Goal: Task Accomplishment & Management: Manage account settings

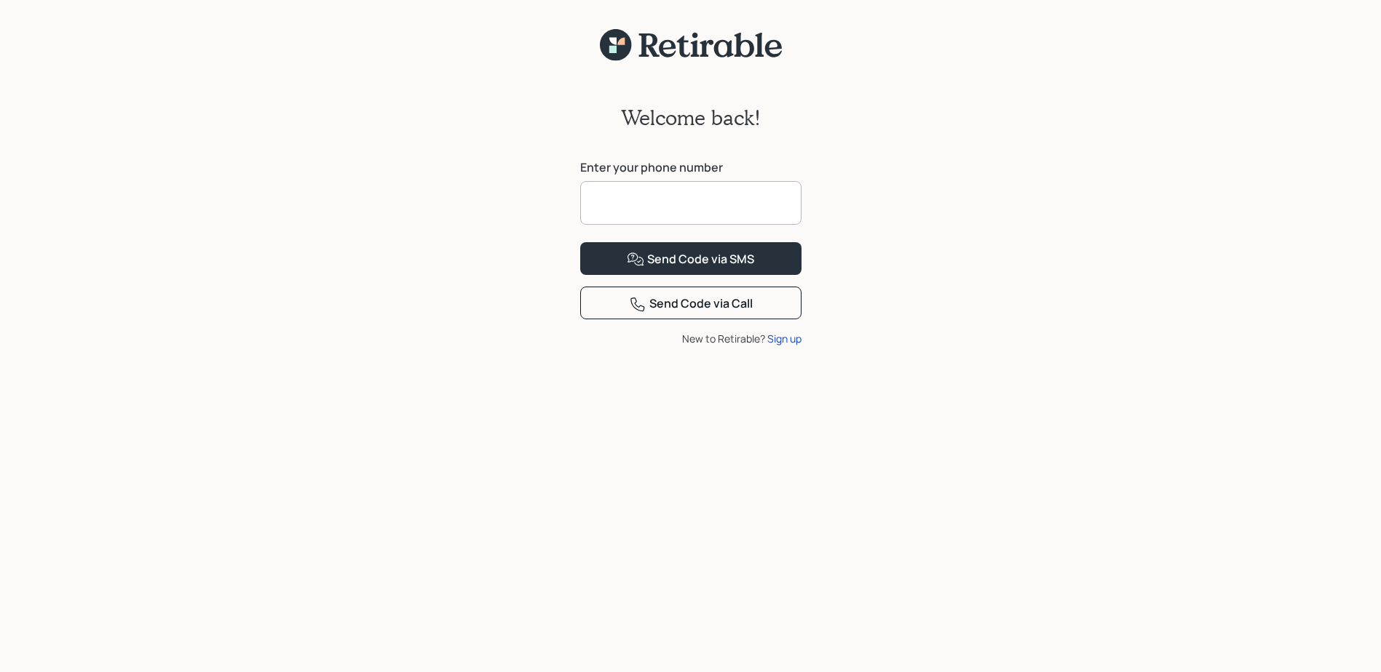
click at [647, 207] on input at bounding box center [690, 203] width 221 height 44
type input "**********"
click at [664, 269] on div "Send Code via SMS" at bounding box center [690, 259] width 127 height 17
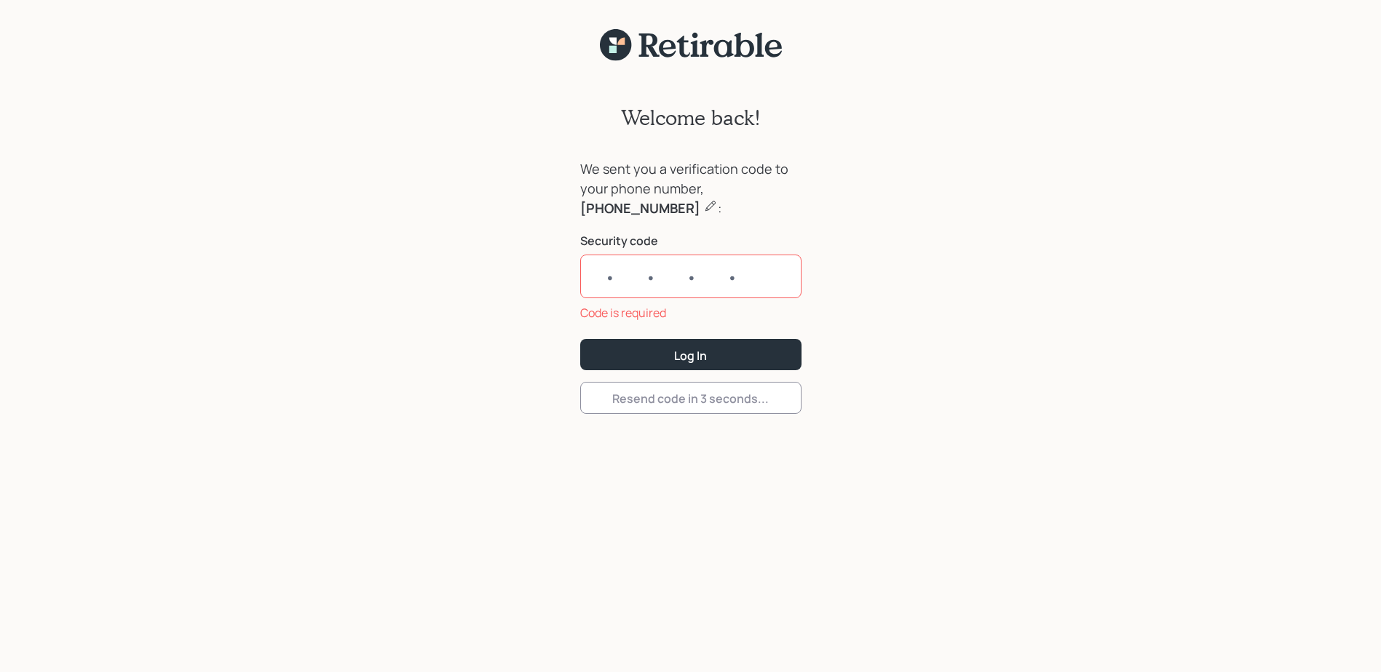
click at [601, 279] on input "text" at bounding box center [690, 277] width 221 height 44
paste input "3660"
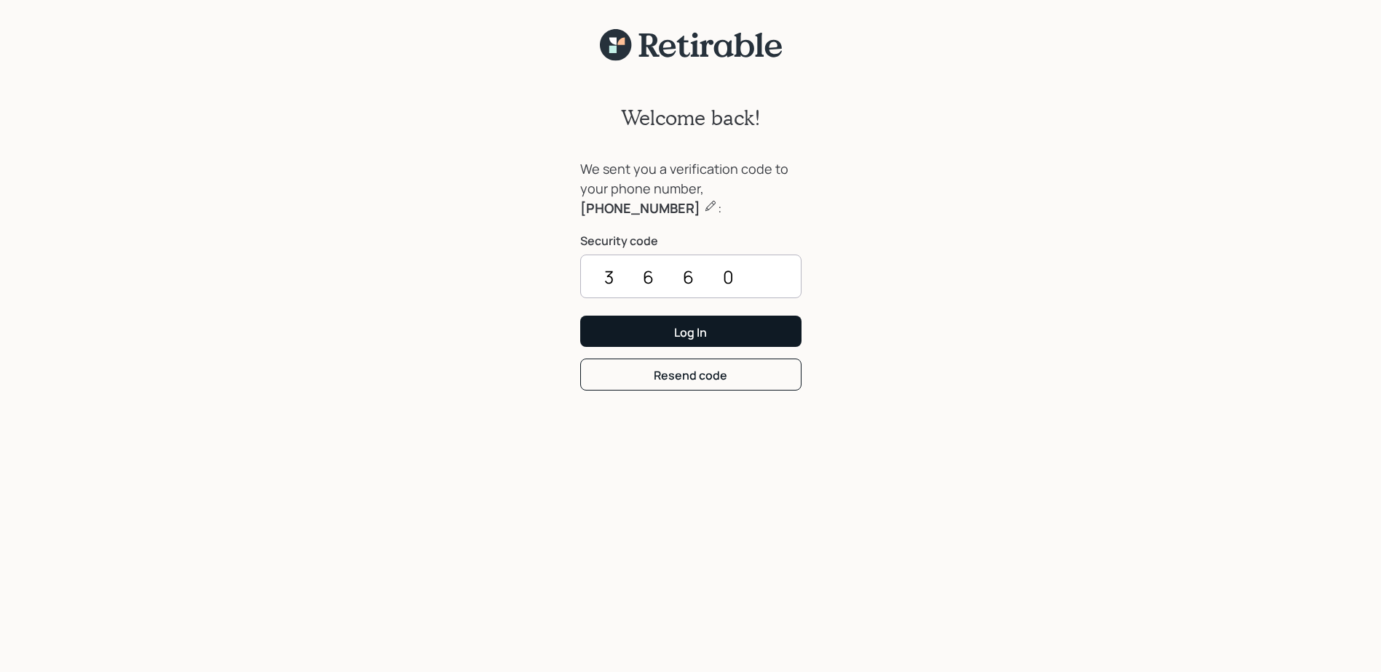
type input "3660"
click at [692, 331] on div "Log In" at bounding box center [690, 333] width 33 height 16
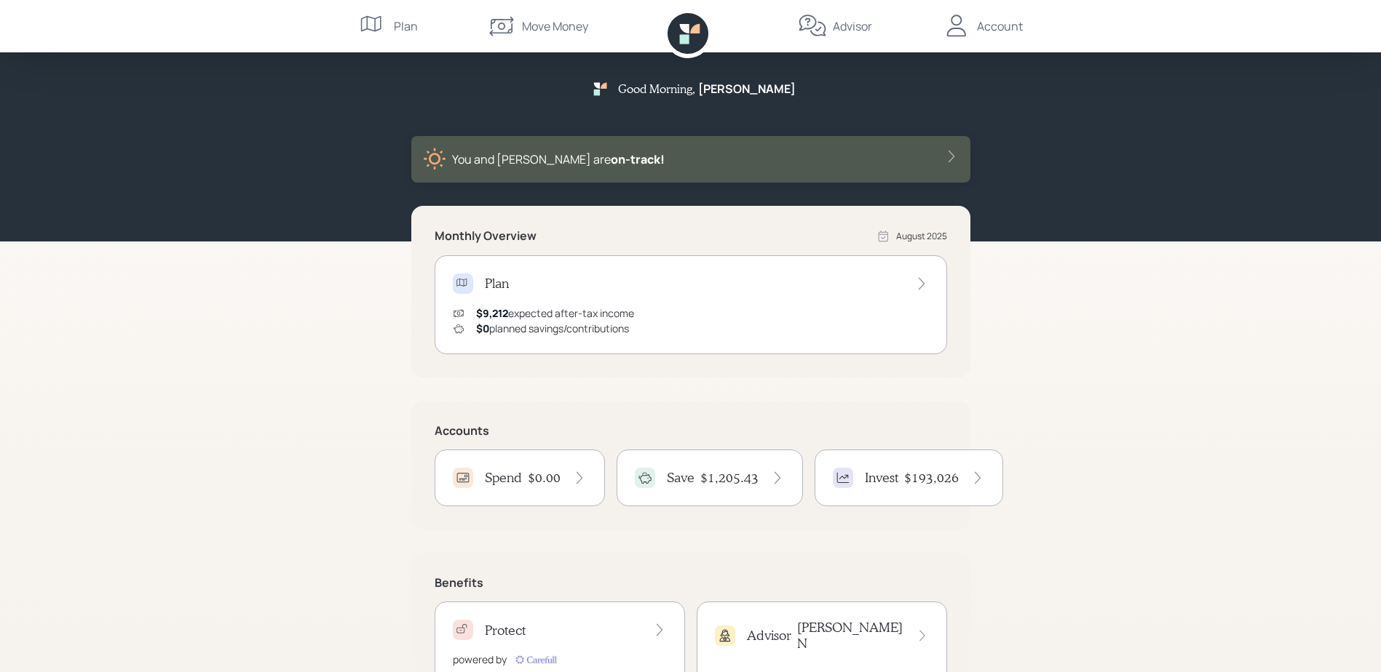
scroll to position [60, 0]
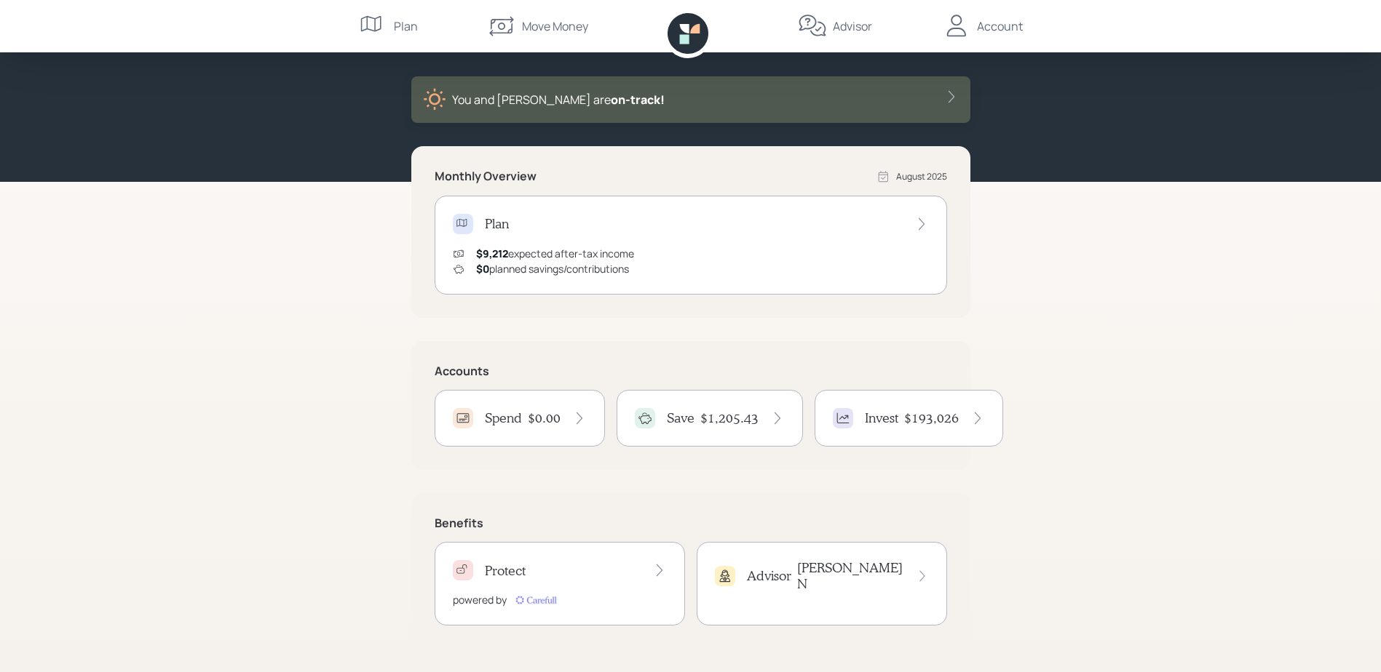
click at [774, 418] on icon at bounding box center [777, 418] width 15 height 15
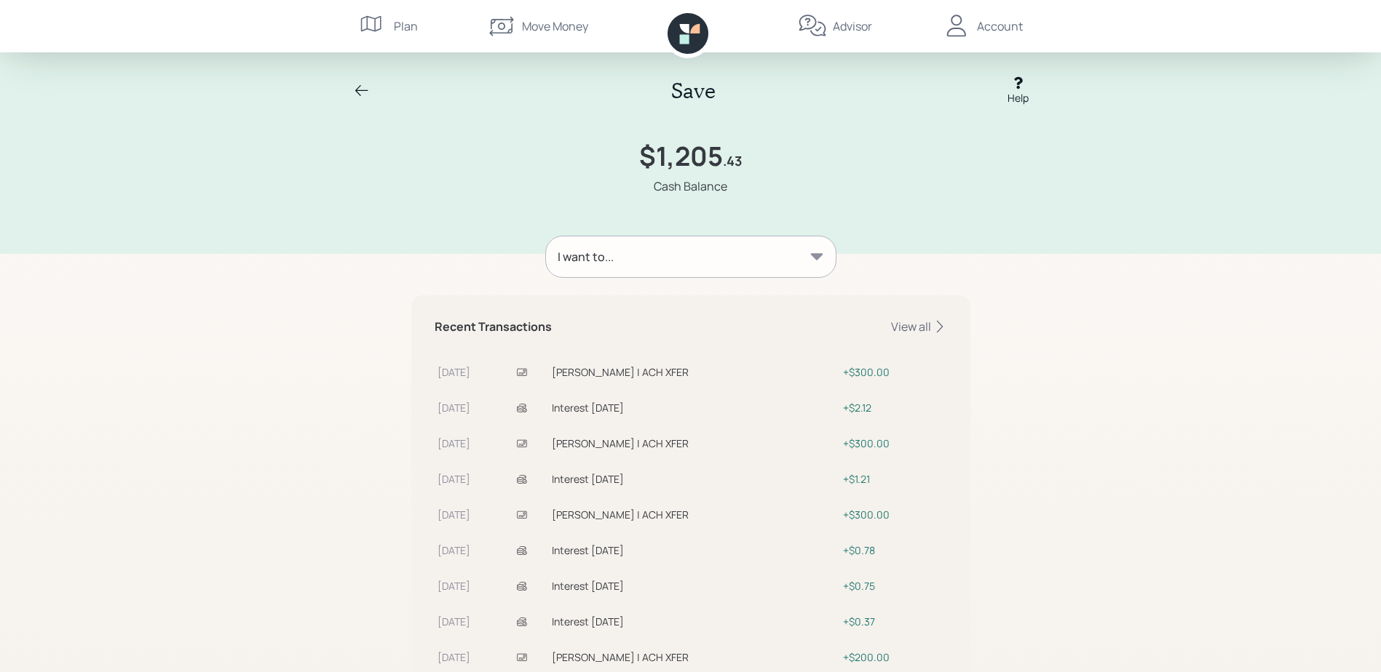
click at [998, 31] on div "Account" at bounding box center [1000, 25] width 46 height 17
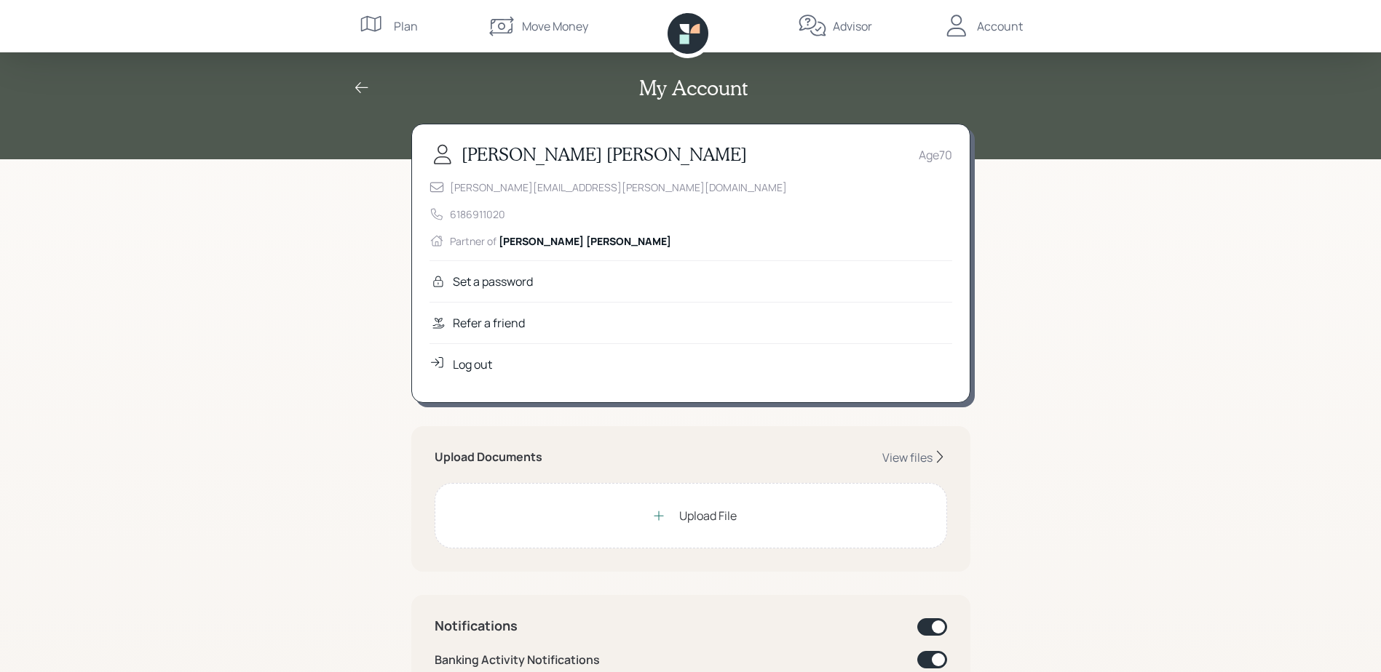
click at [470, 364] on div "Log out" at bounding box center [472, 364] width 39 height 17
